Goal: Task Accomplishment & Management: Use online tool/utility

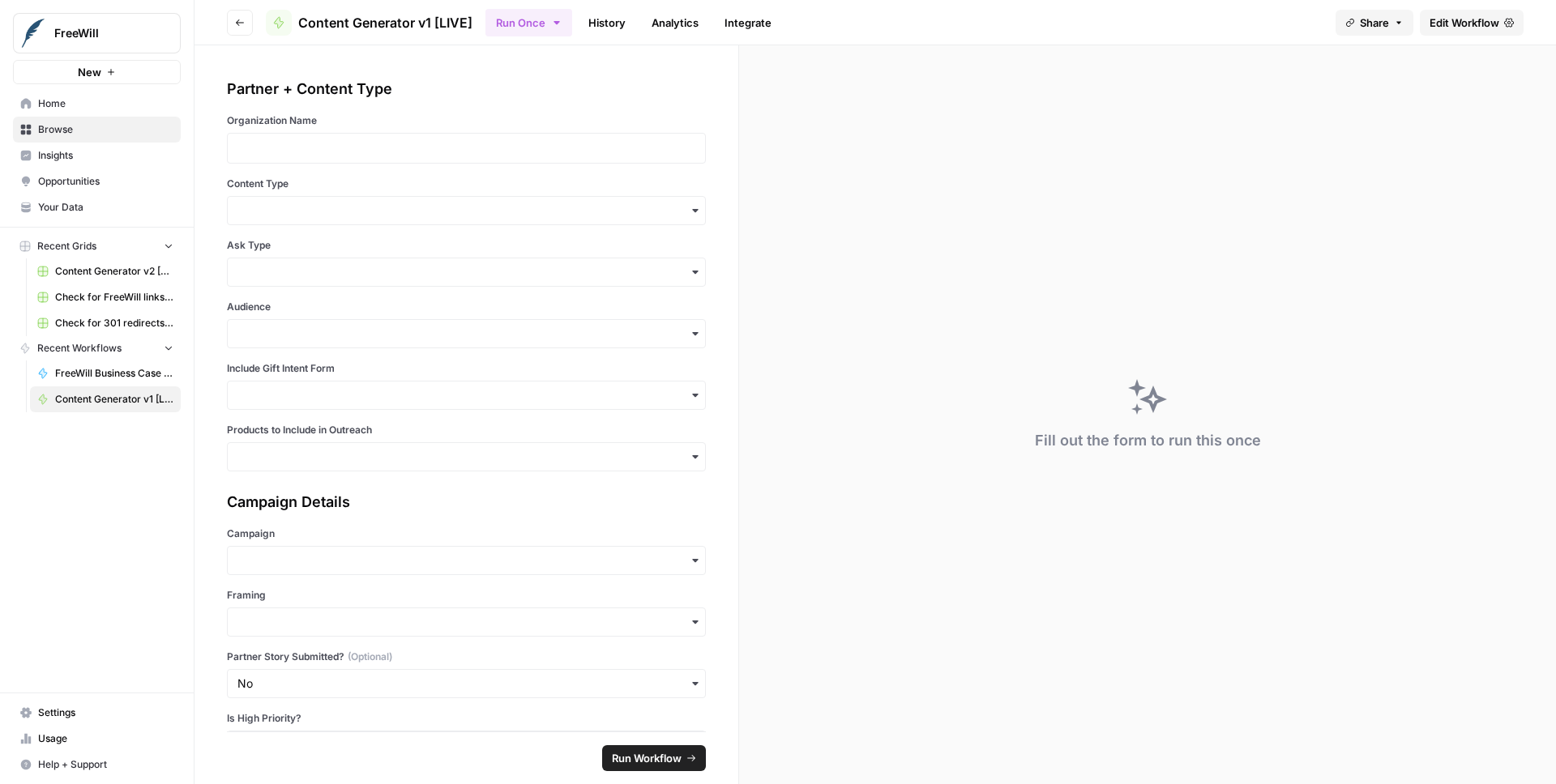
click at [617, 23] on link "History" at bounding box center [607, 23] width 57 height 26
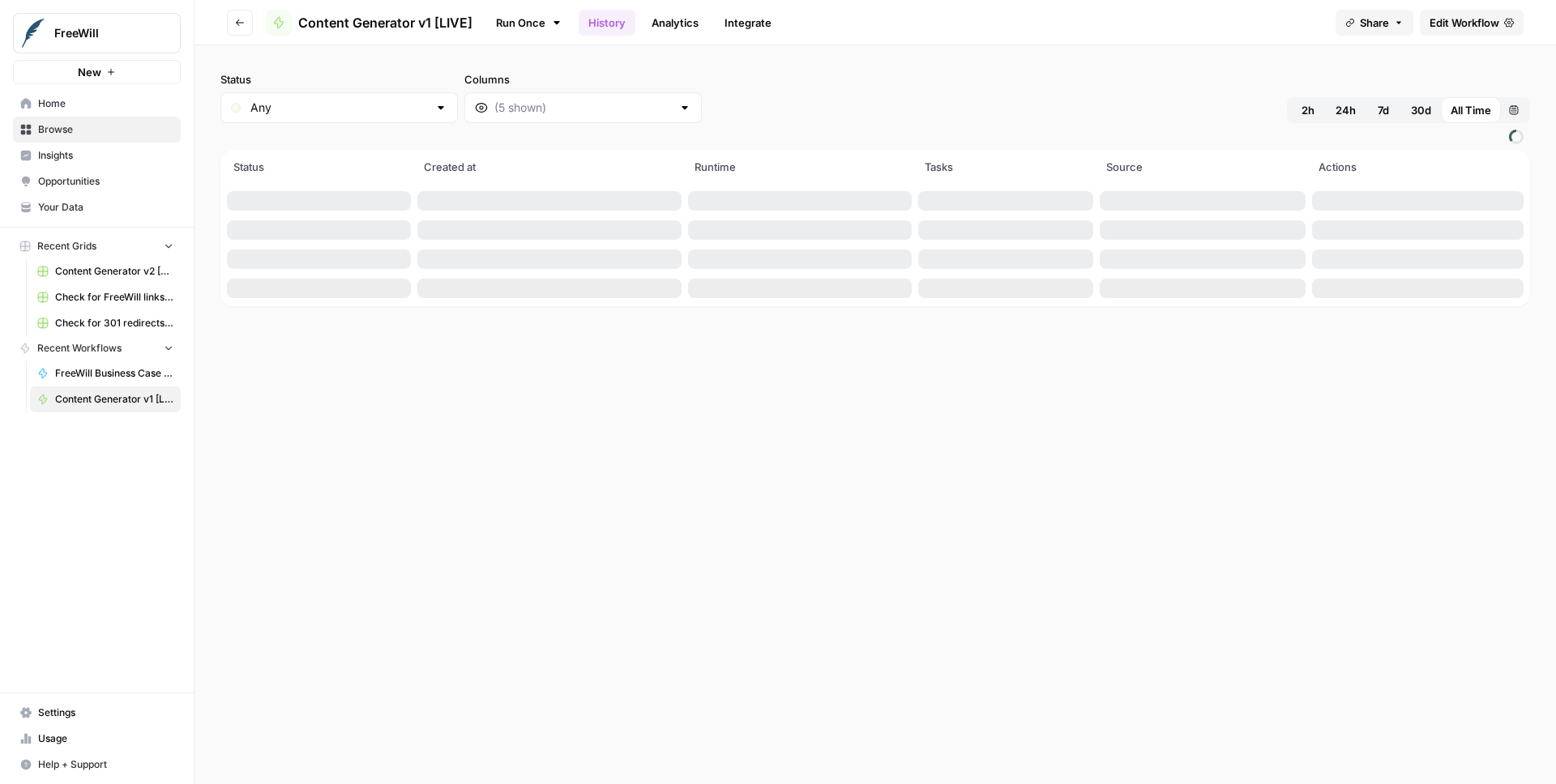
click at [1309, 113] on span "2h" at bounding box center [1307, 110] width 13 height 16
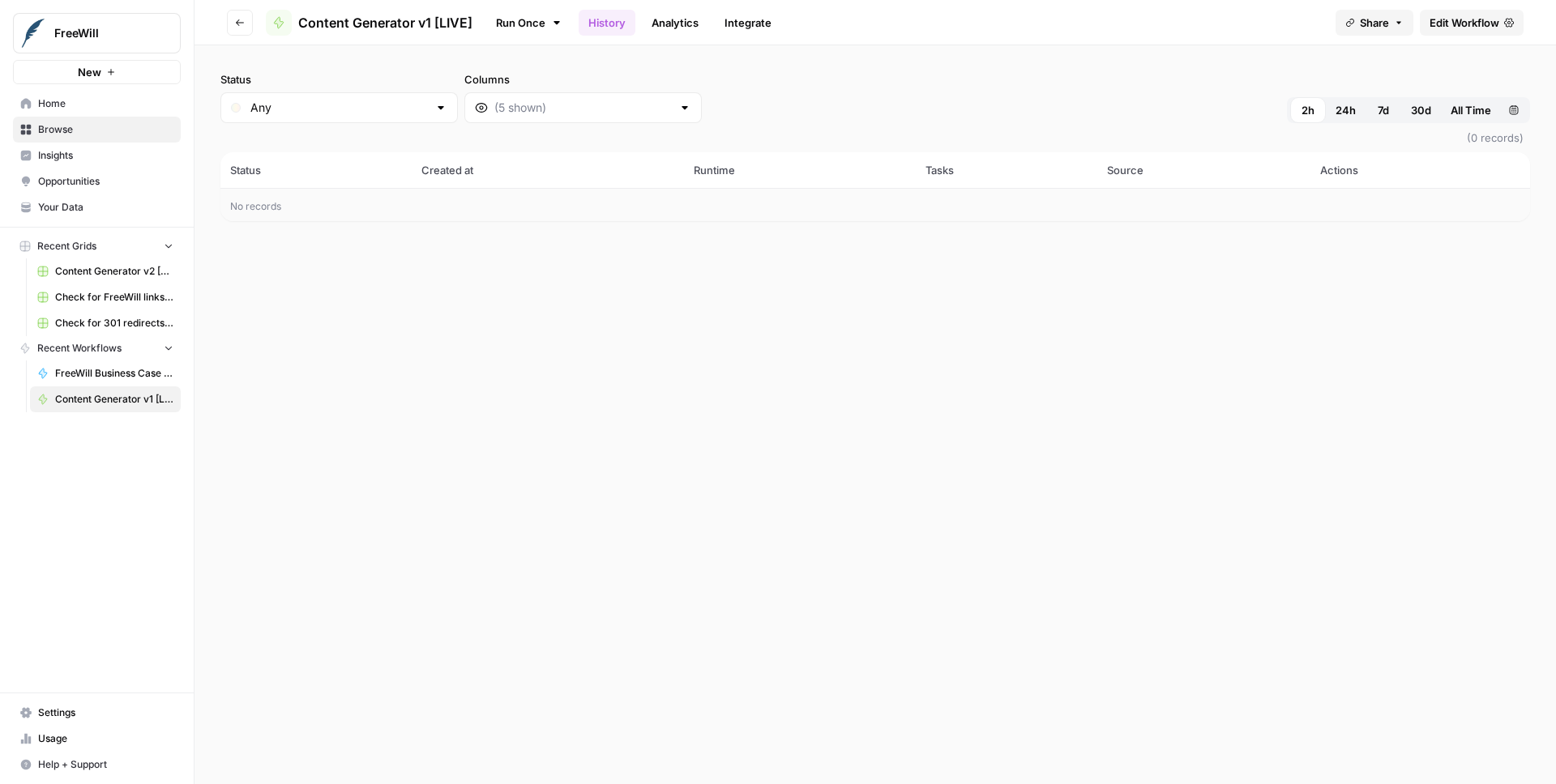
click at [1349, 111] on span "24h" at bounding box center [1345, 110] width 20 height 16
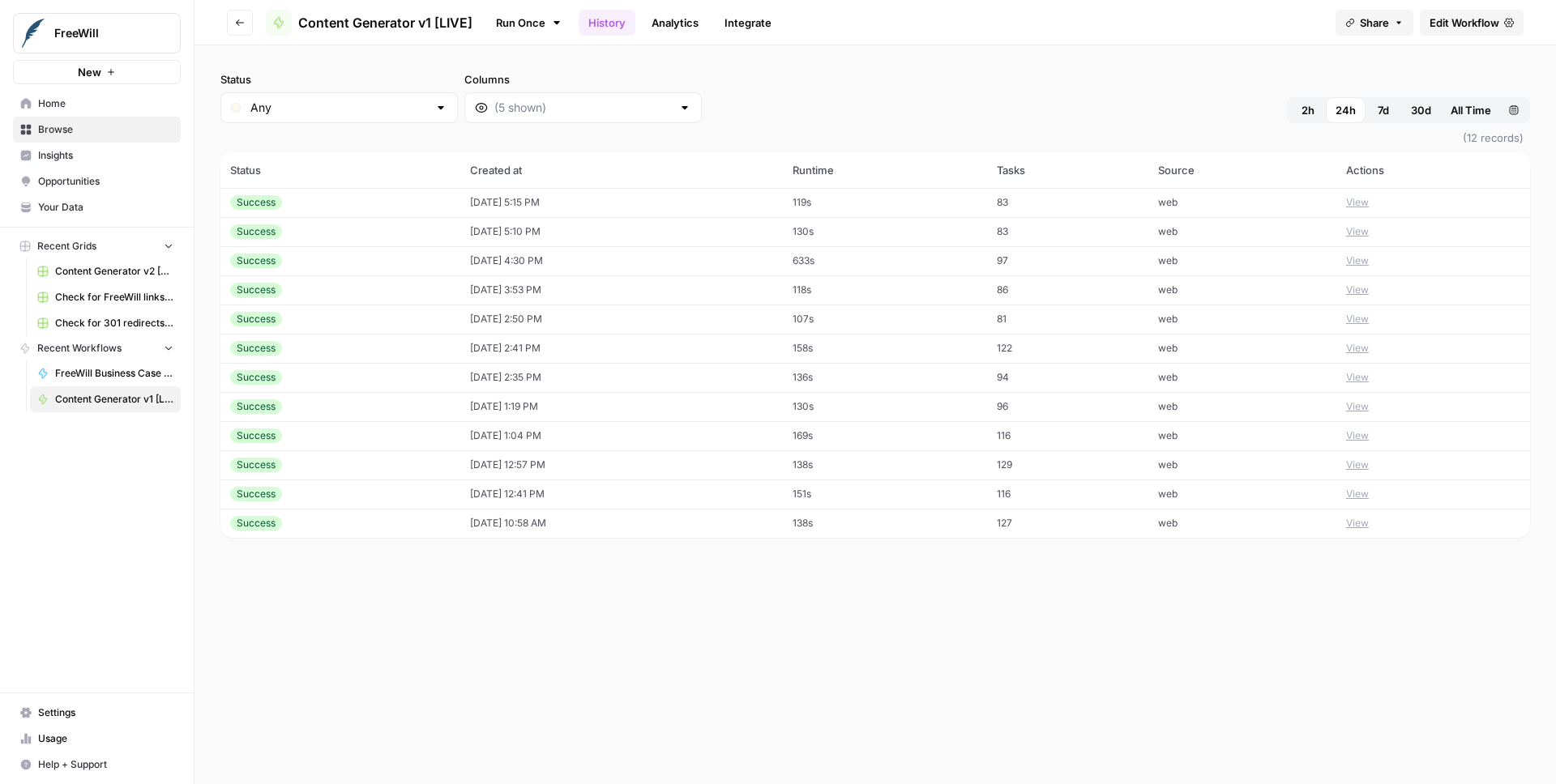
click at [1462, 20] on span "Edit Workflow" at bounding box center [1464, 22] width 70 height 16
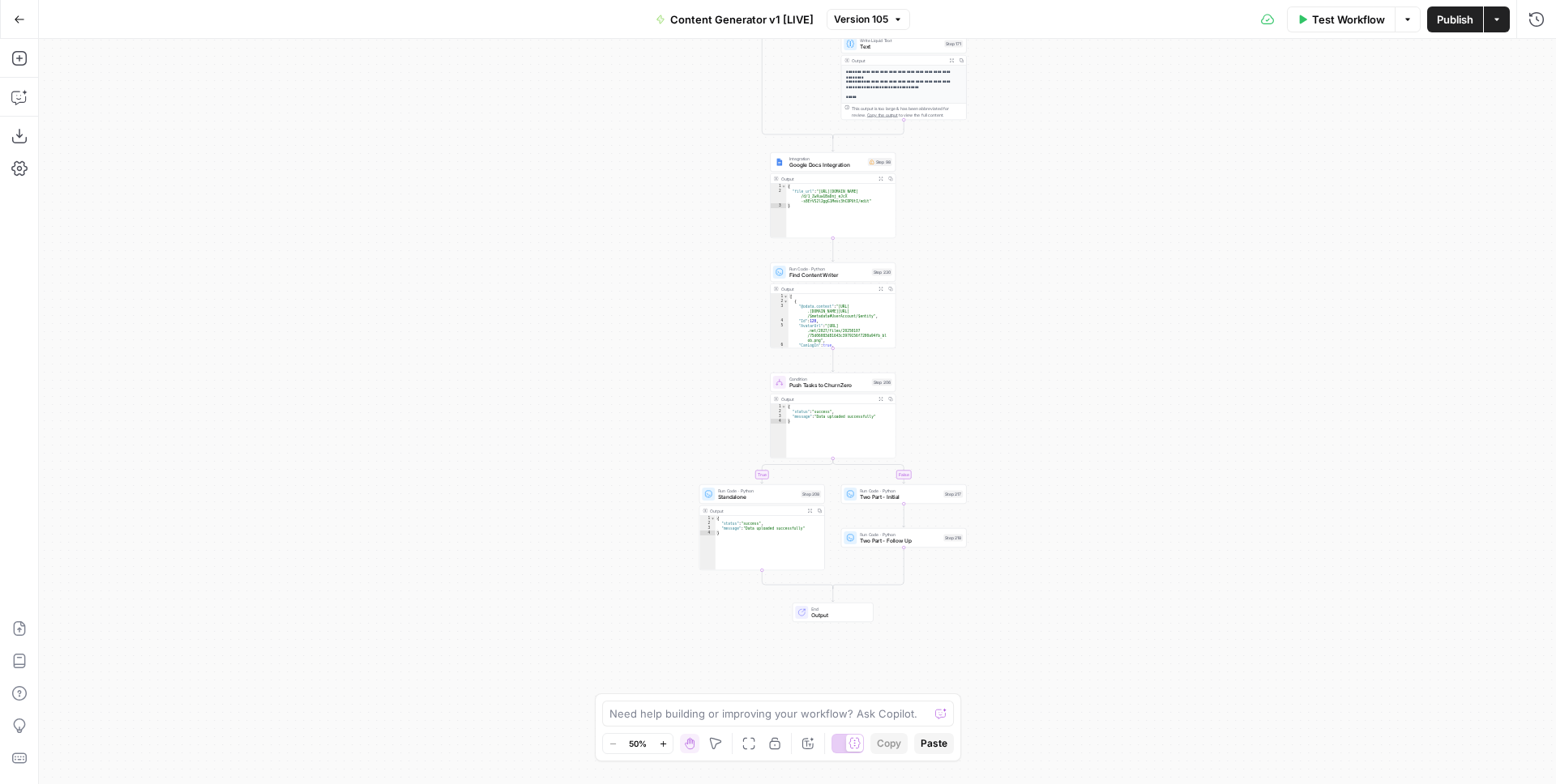
click at [844, 166] on span "Google Docs Integration" at bounding box center [827, 165] width 76 height 8
drag, startPoint x: 646, startPoint y: 229, endPoint x: 542, endPoint y: 260, distance: 108.5
click at [542, 260] on div "true false true false true false true true false true false false Workflow Set …" at bounding box center [797, 411] width 1517 height 745
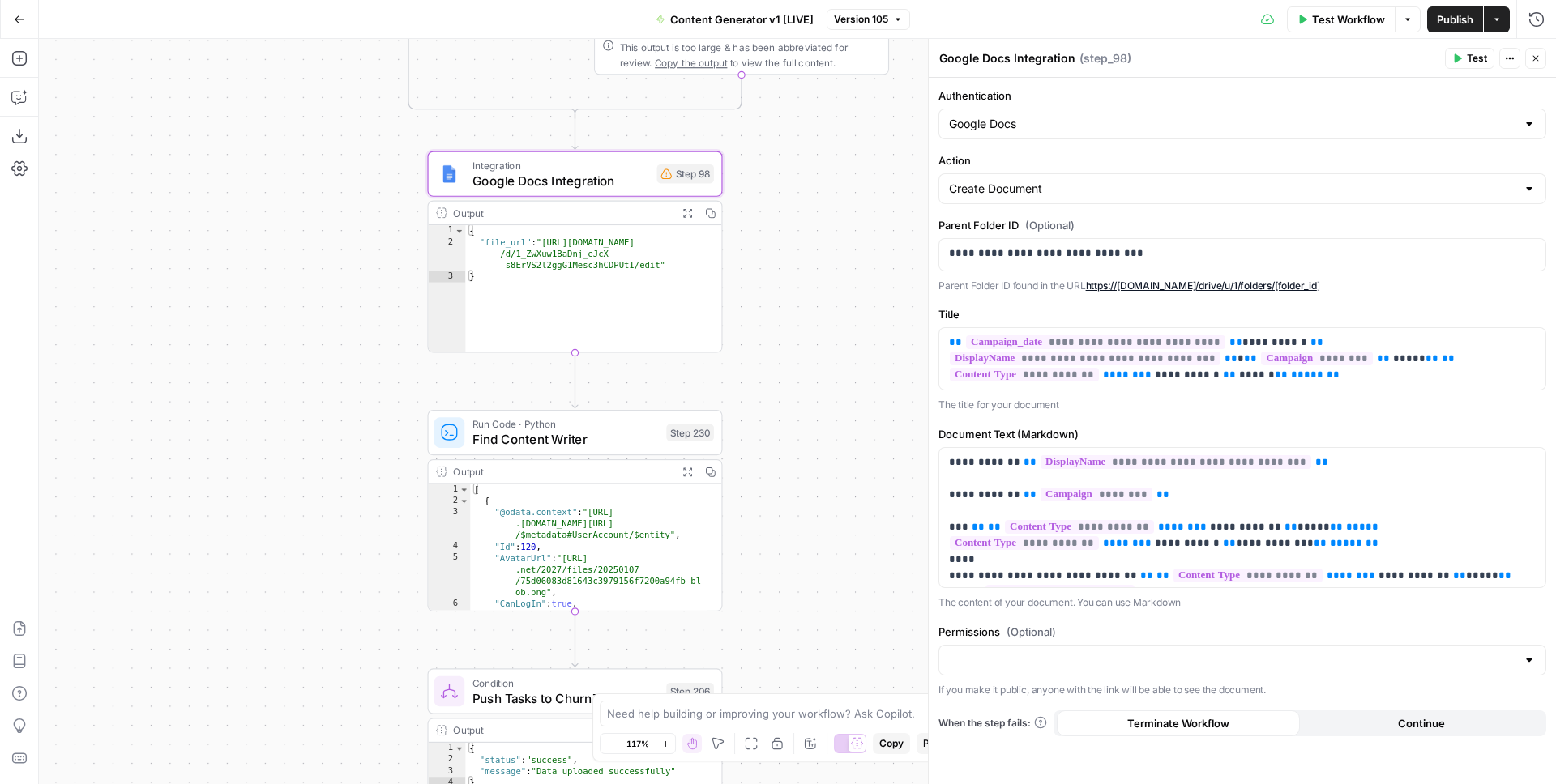
type textarea "**********"
drag, startPoint x: 658, startPoint y: 264, endPoint x: 537, endPoint y: 242, distance: 123.0
click at [537, 242] on div "{ "file_url" : "[URL][DOMAIN_NAME] /d/1_ZwXuw1BaDnj_eJcX -s8ErVS2l2ggG1Mesc3hCD…" at bounding box center [593, 300] width 256 height 149
click at [1537, 18] on icon "button" at bounding box center [1536, 19] width 16 height 16
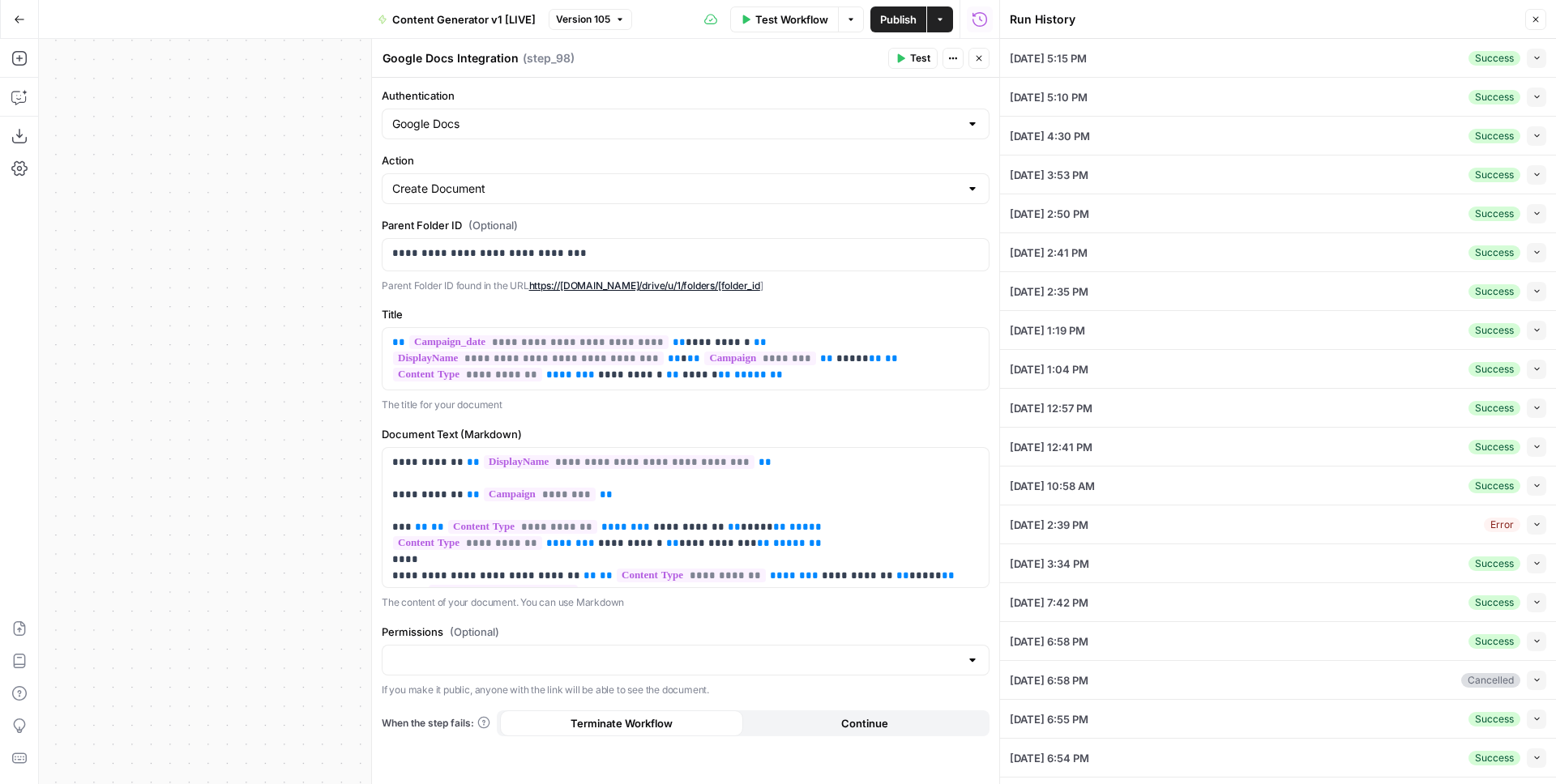
click at [1527, 525] on button "Collapse" at bounding box center [1536, 525] width 19 height 19
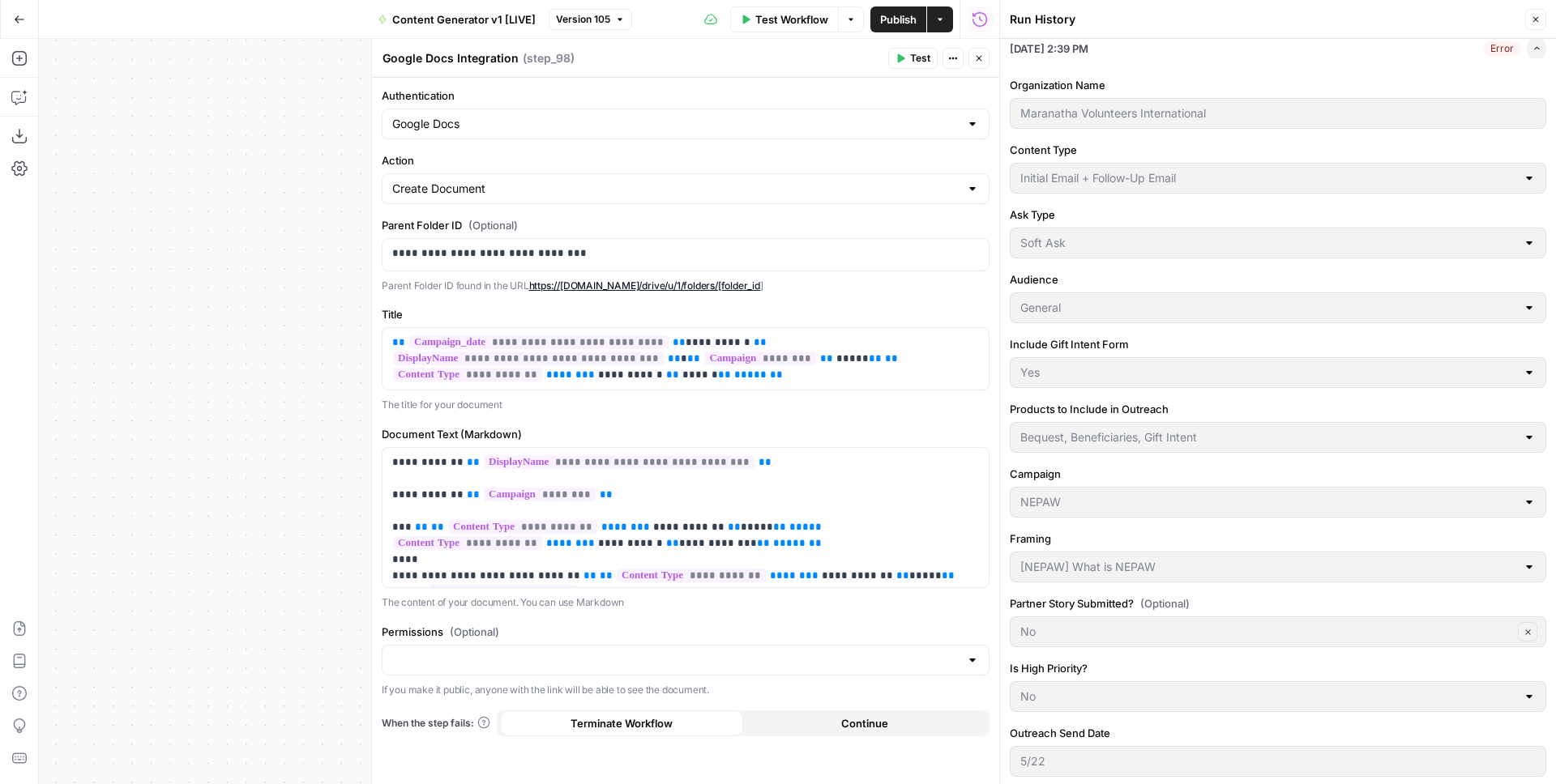
scroll to position [795, 0]
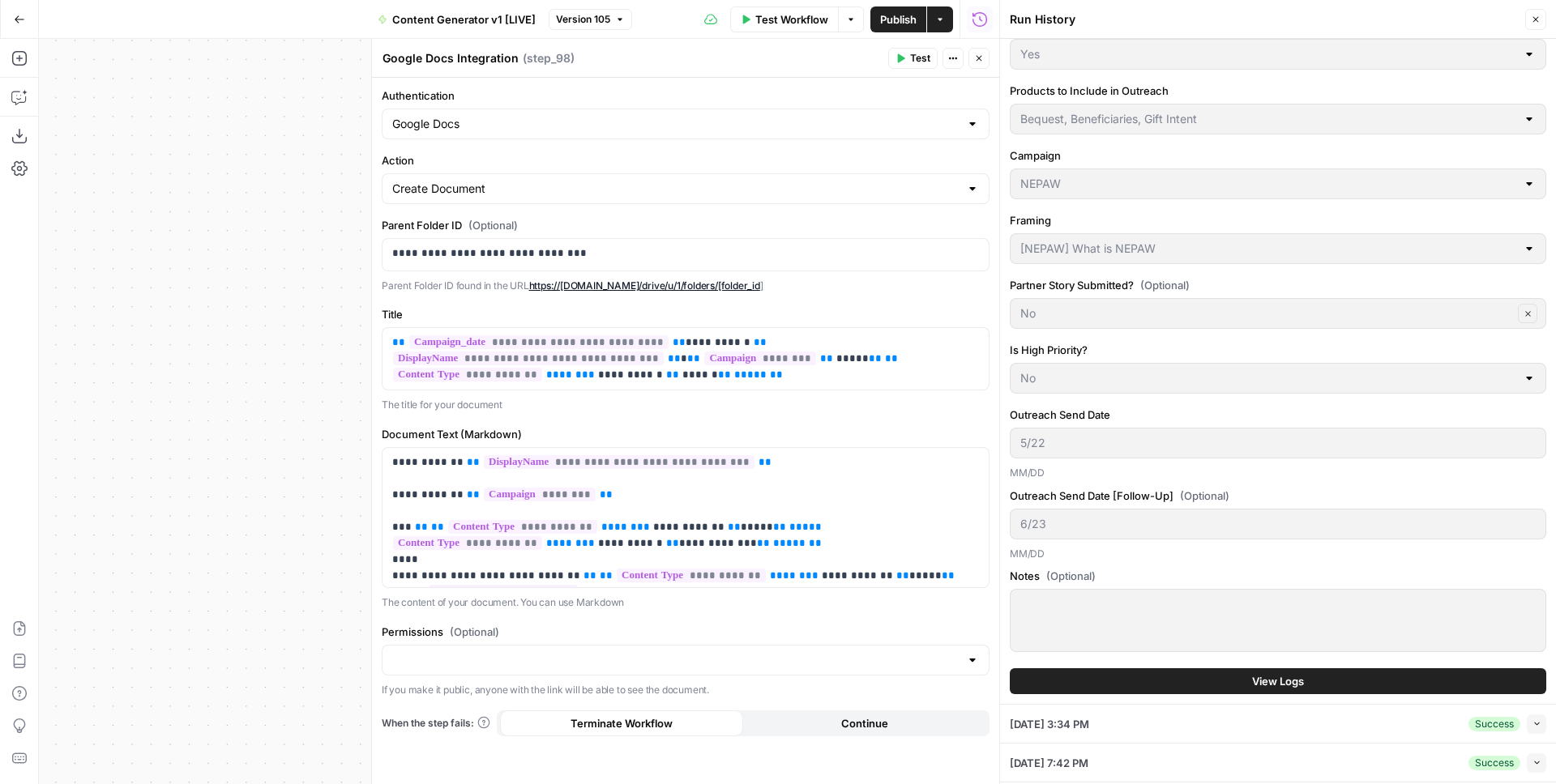
click at [1172, 678] on button "View Logs" at bounding box center [1277, 681] width 537 height 26
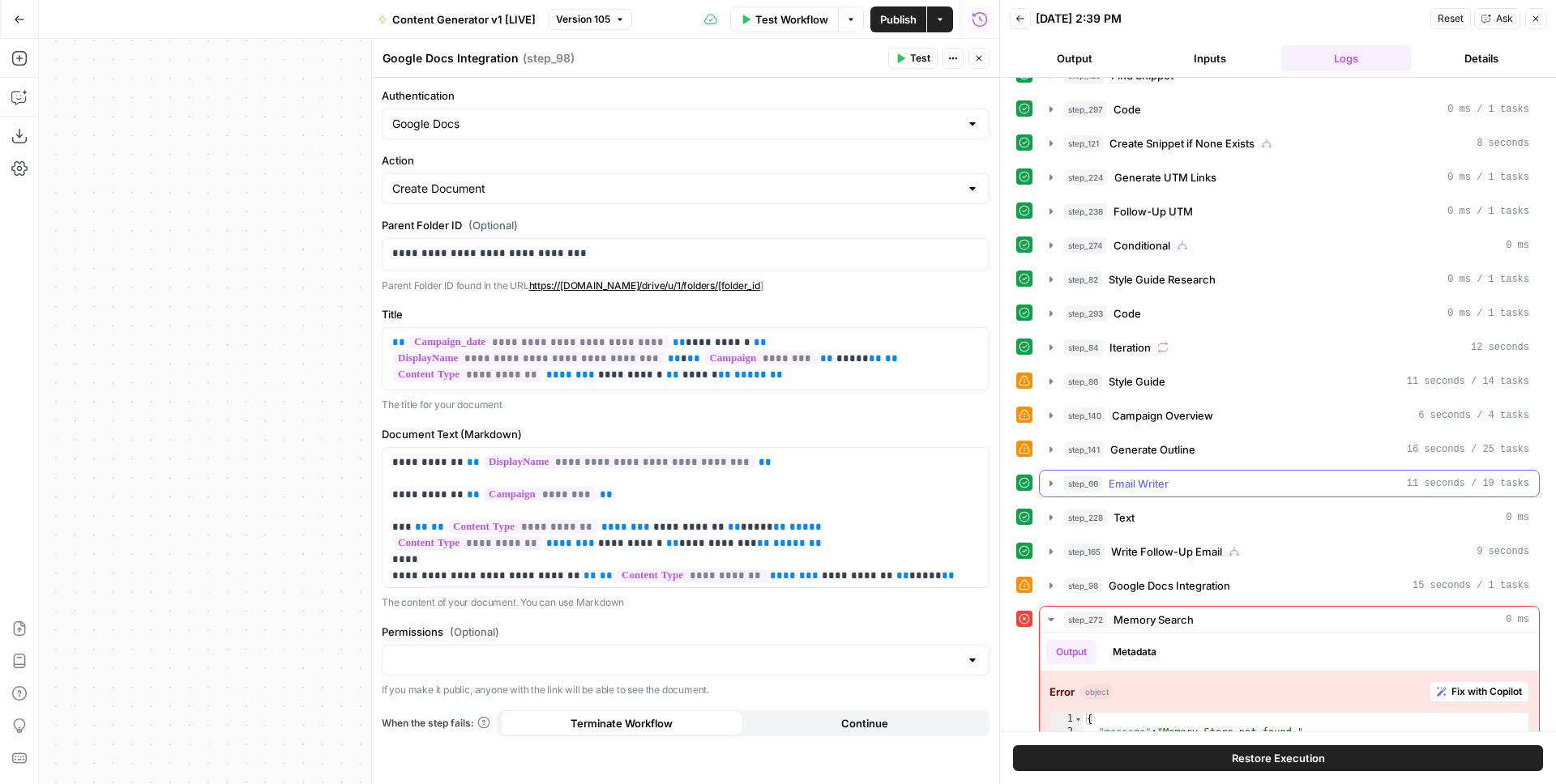
scroll to position [416, 0]
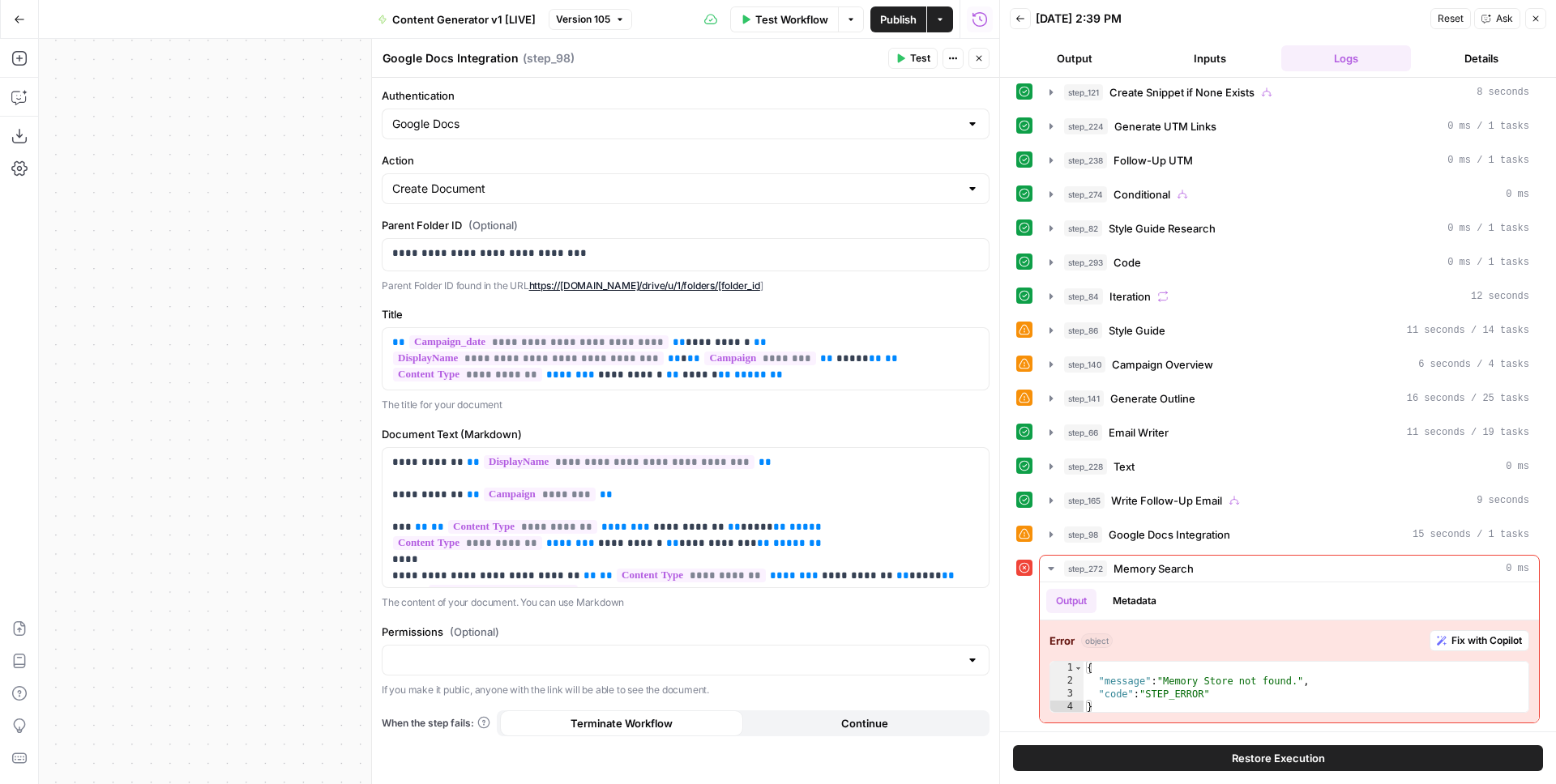
click at [976, 64] on button "Close" at bounding box center [978, 58] width 21 height 21
